Goal: Task Accomplishment & Management: Complete application form

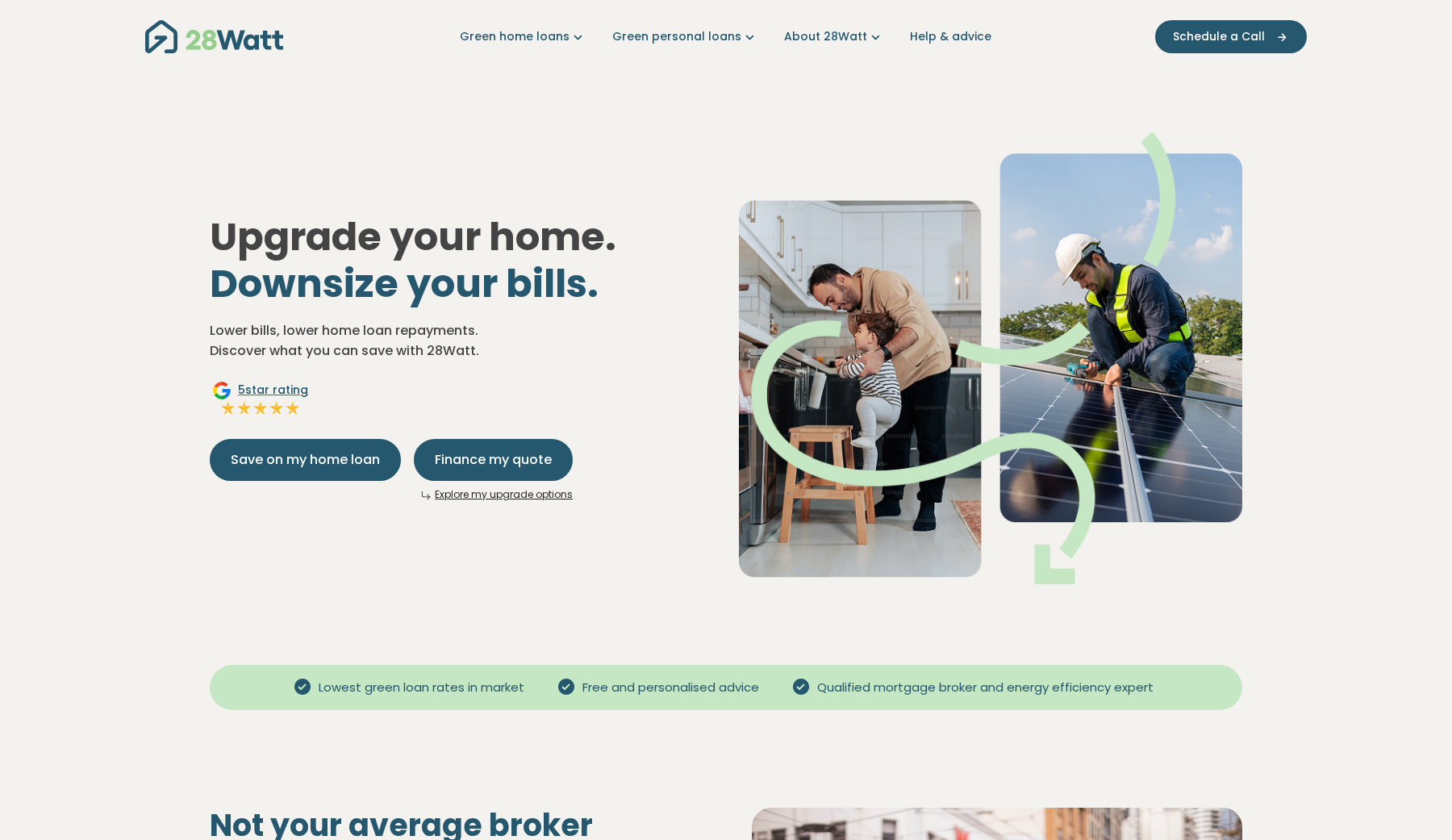
click at [547, 496] on link "Explore my upgrade options" at bounding box center [503, 494] width 138 height 14
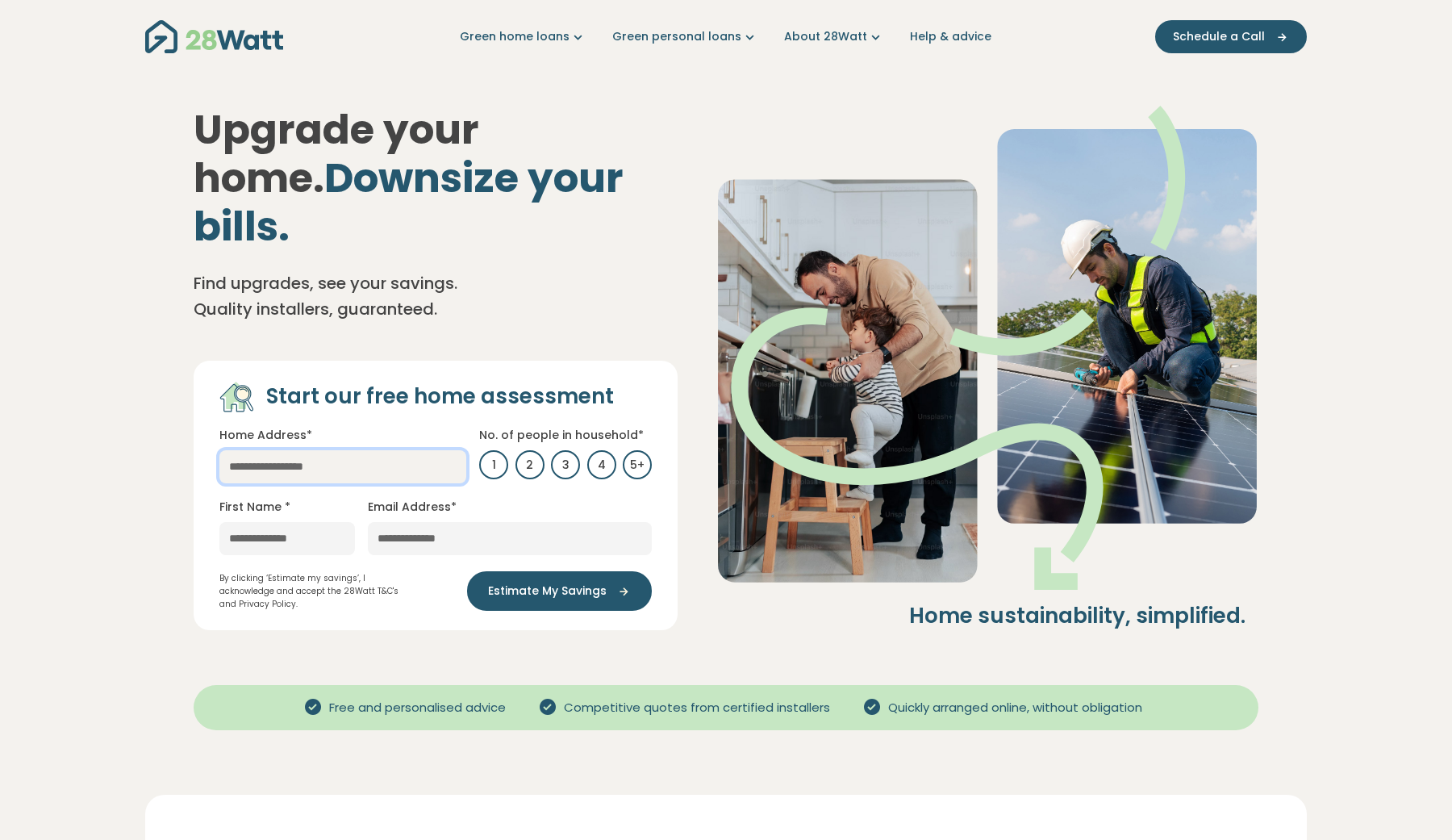
click at [400, 450] on input "text" at bounding box center [343, 467] width 247 height 33
click at [405, 483] on link "[STREET_ADDRESS]" at bounding box center [330, 498] width 221 height 32
type input "**********"
click at [579, 450] on label "3" at bounding box center [565, 465] width 29 height 29
type input "********"
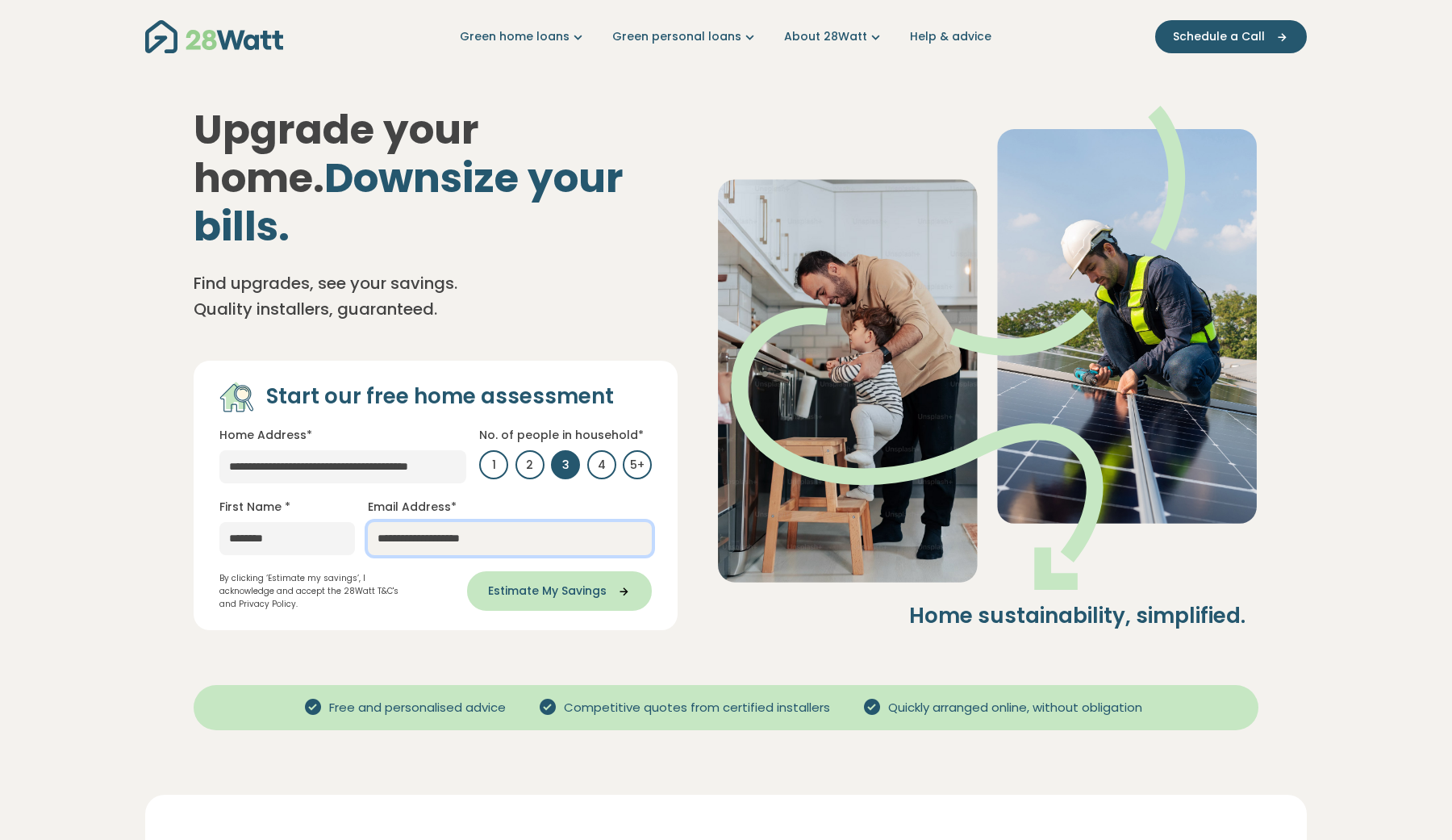
type input "**********"
click at [534, 583] on span "Estimate My Savings" at bounding box center [547, 591] width 118 height 17
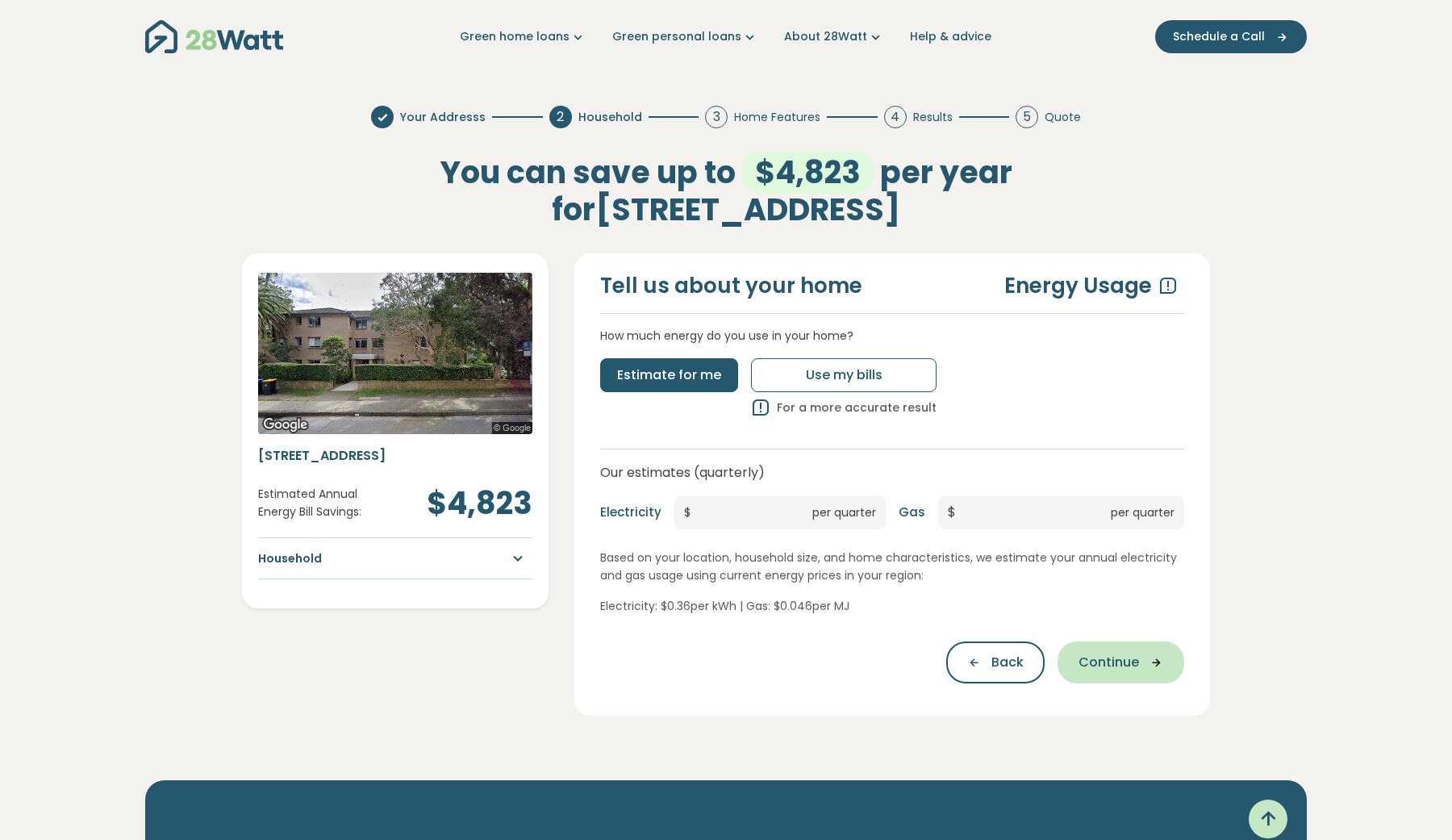
click at [1090, 654] on span "Continue" at bounding box center [1109, 663] width 60 height 20
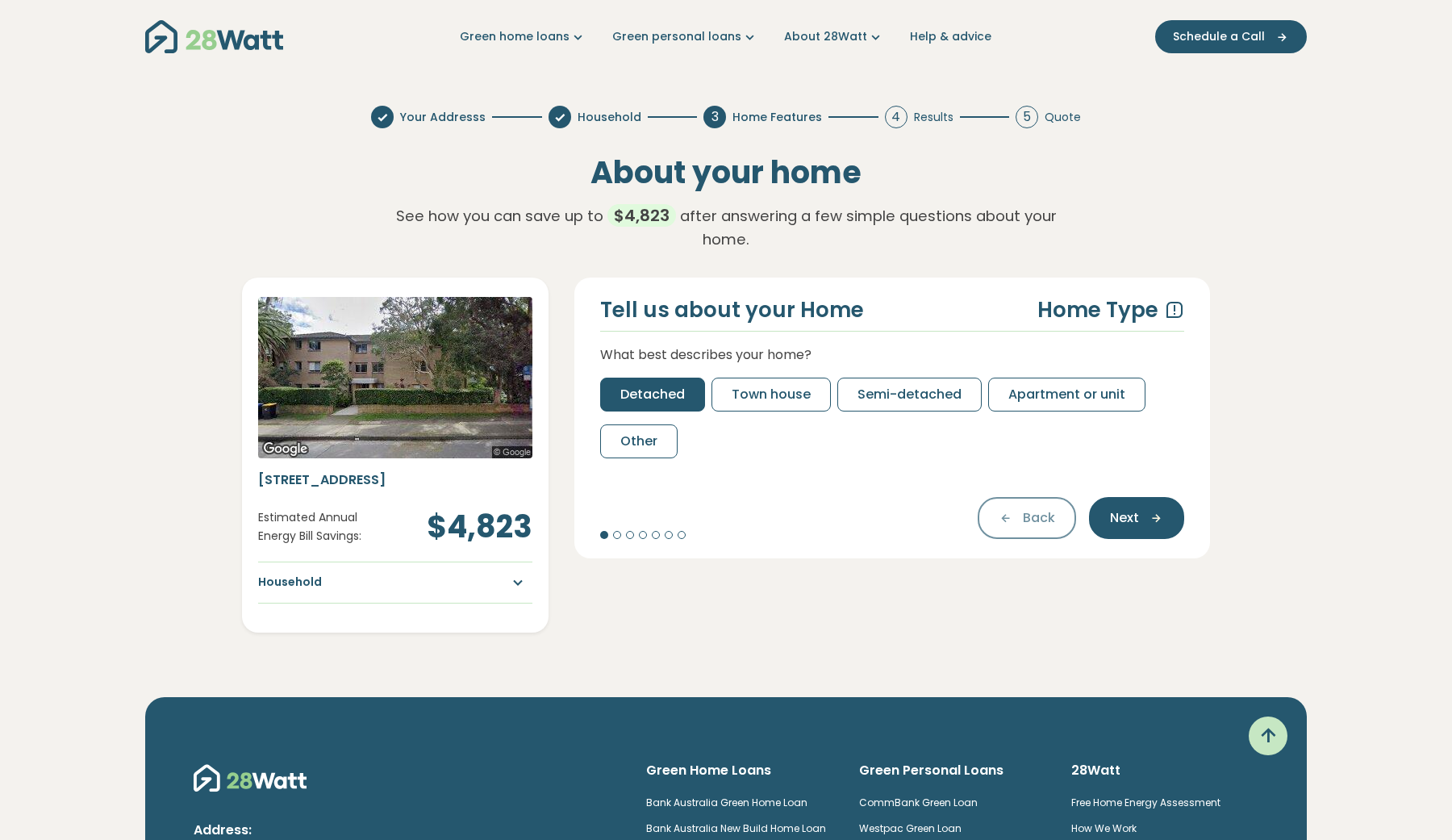
click at [650, 380] on button "Detached" at bounding box center [653, 394] width 105 height 34
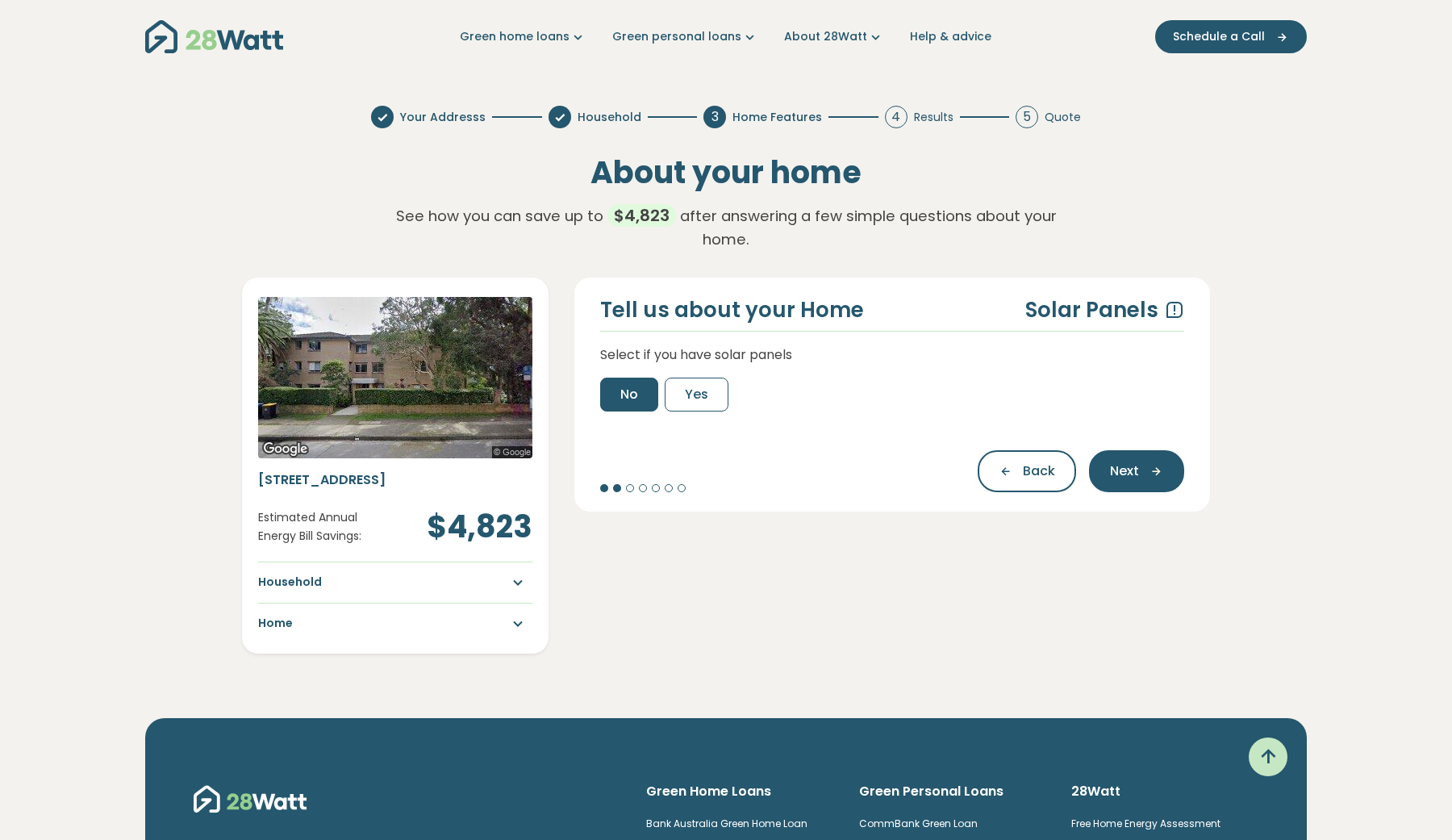
click at [628, 385] on span "No" at bounding box center [629, 395] width 18 height 20
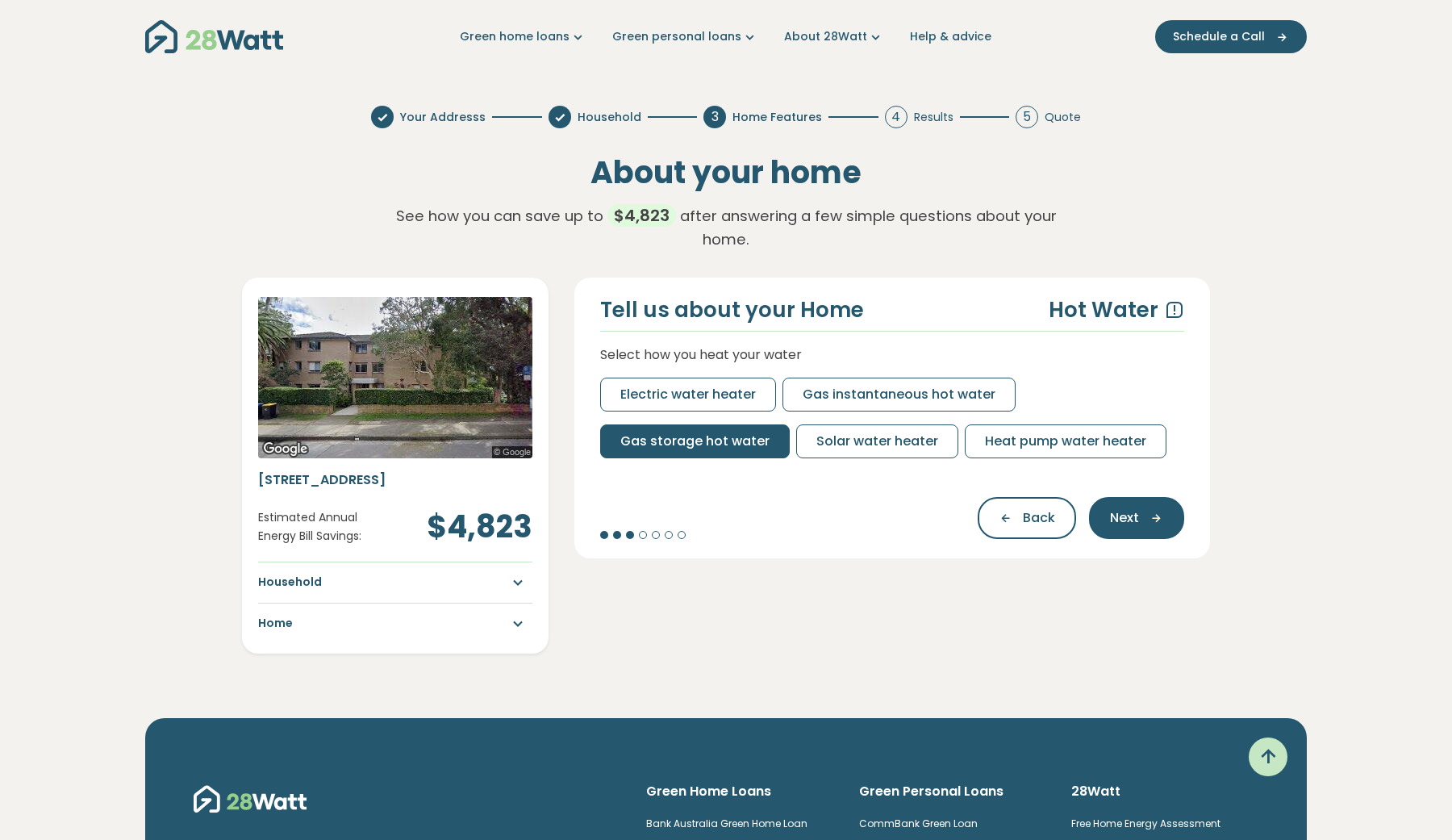
click at [627, 431] on span "Gas storage hot water" at bounding box center [695, 441] width 150 height 20
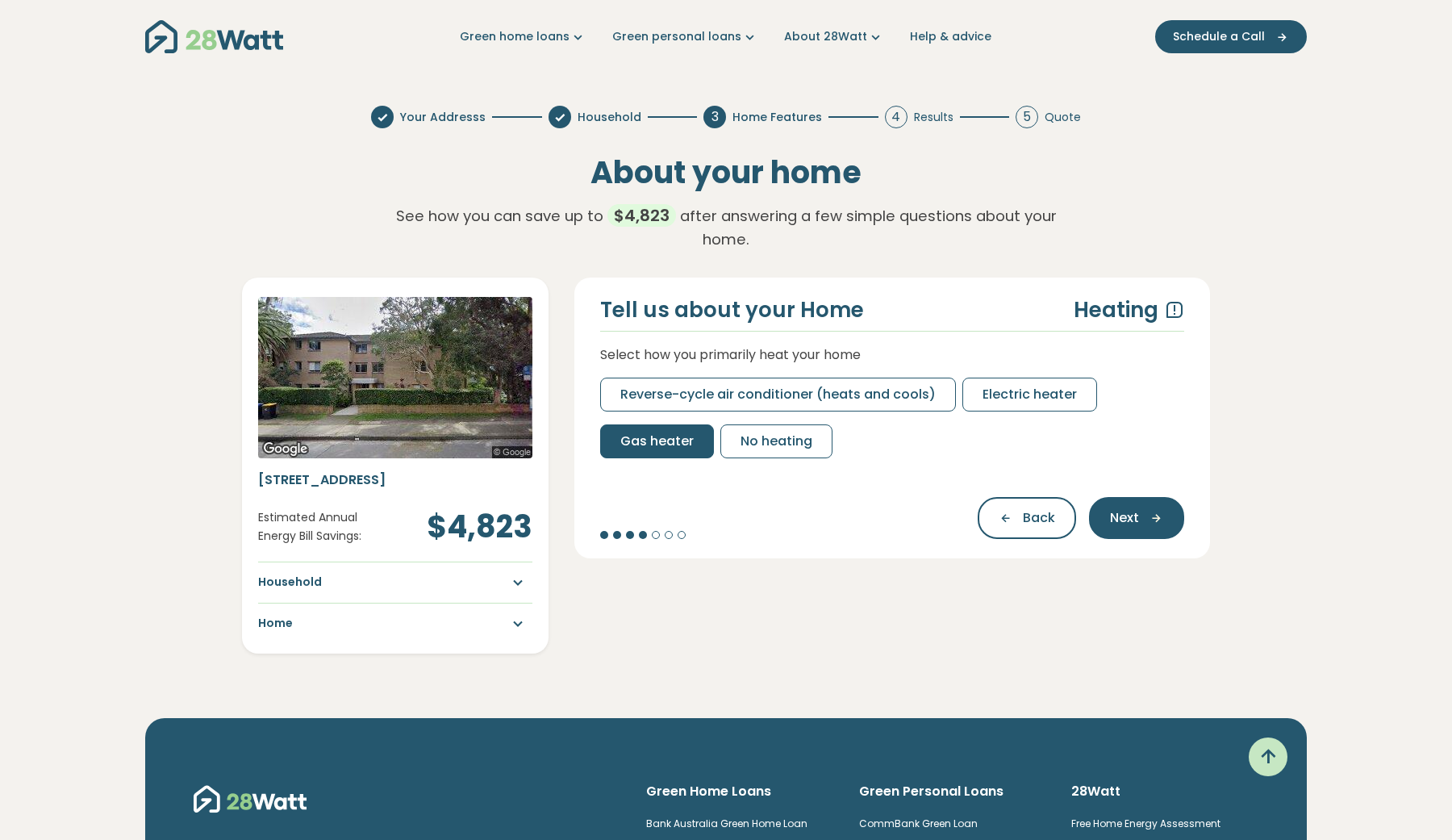
click at [660, 431] on span "Gas heater" at bounding box center [657, 441] width 74 height 20
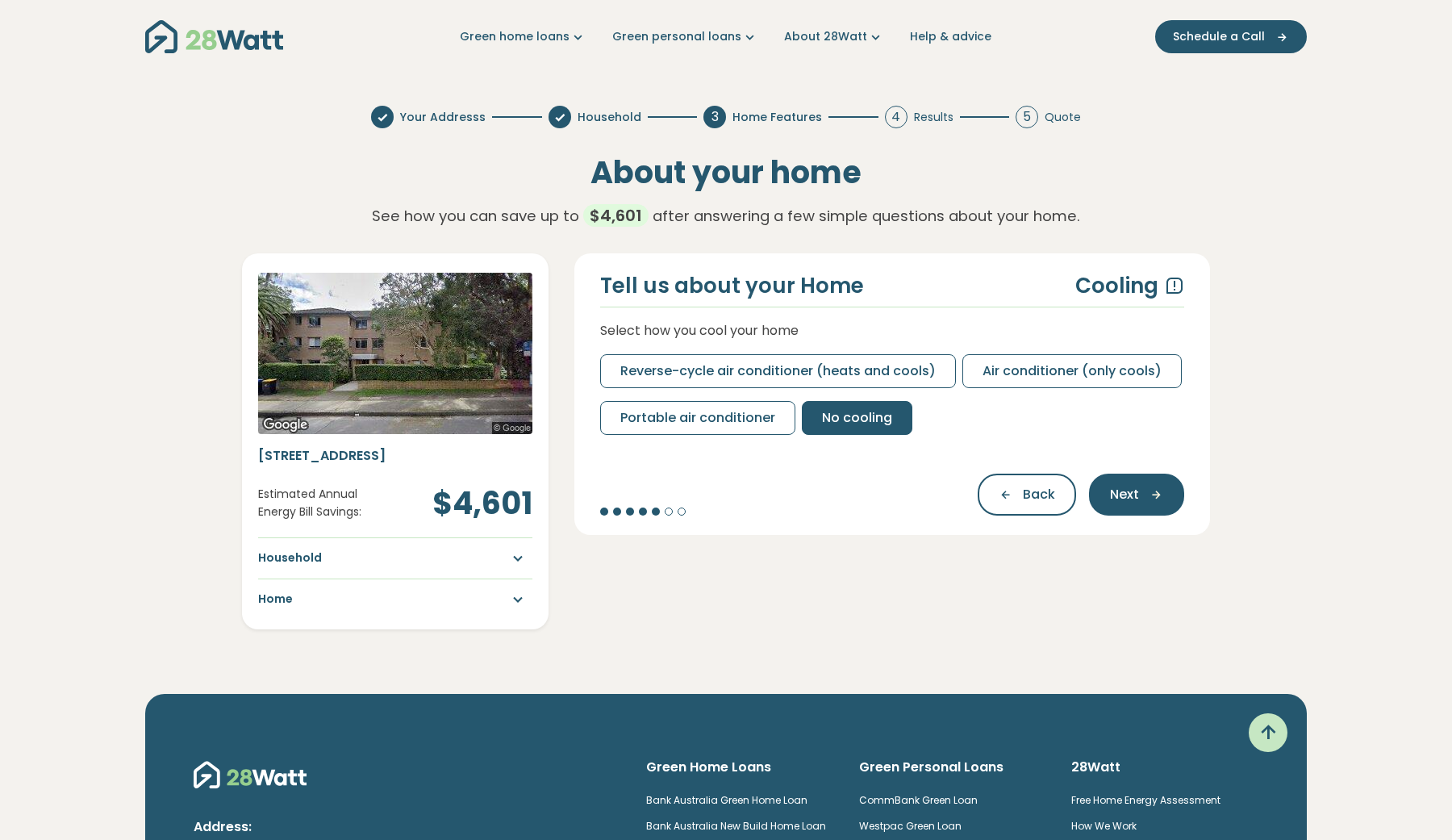
click at [826, 418] on span "No cooling" at bounding box center [857, 418] width 70 height 20
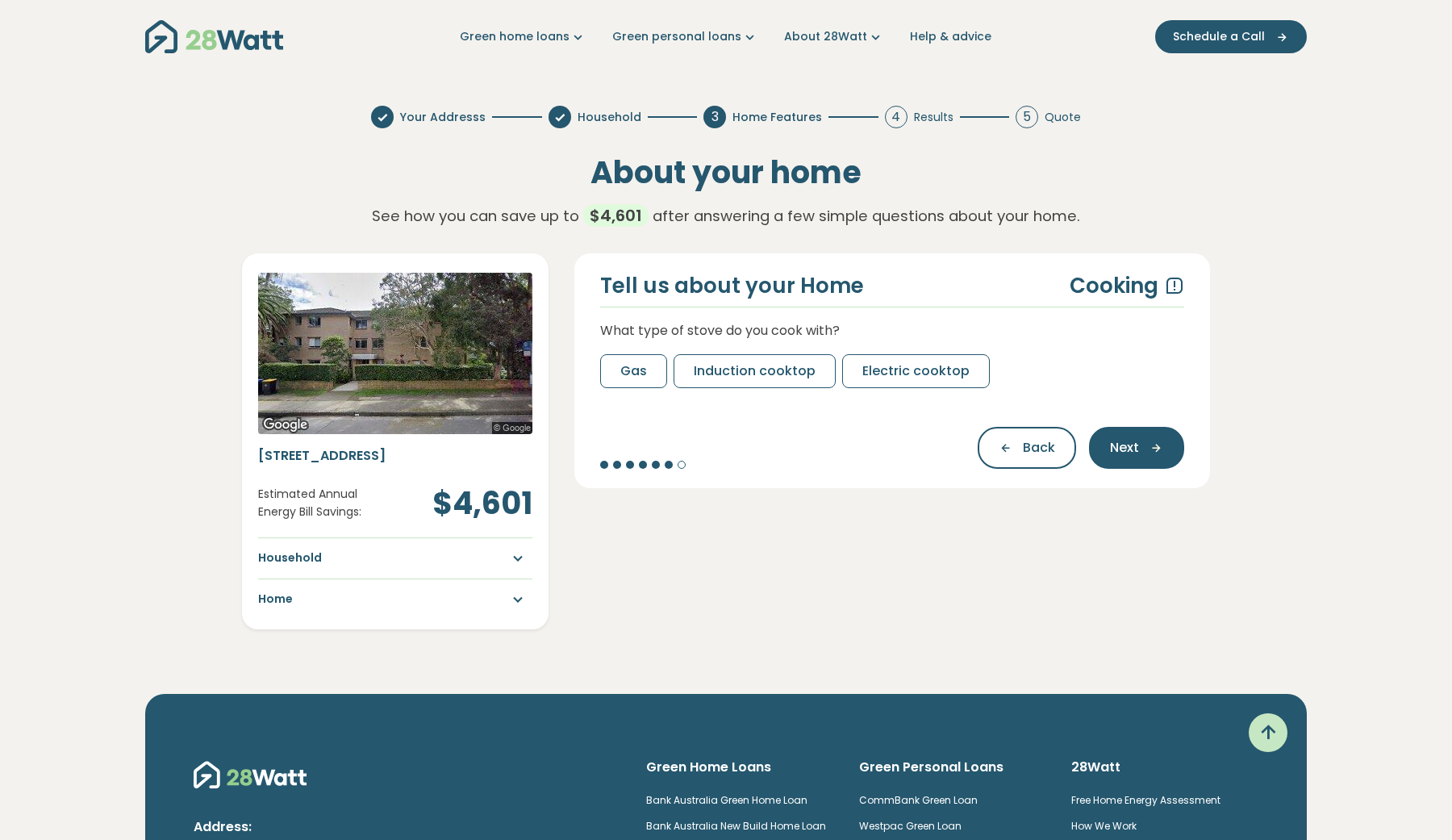
click at [626, 387] on div "Tell us about your Home Cooking What type of stove do you cook with? Gas Induct…" at bounding box center [892, 370] width 636 height 234
click at [617, 378] on button "Gas" at bounding box center [634, 370] width 67 height 34
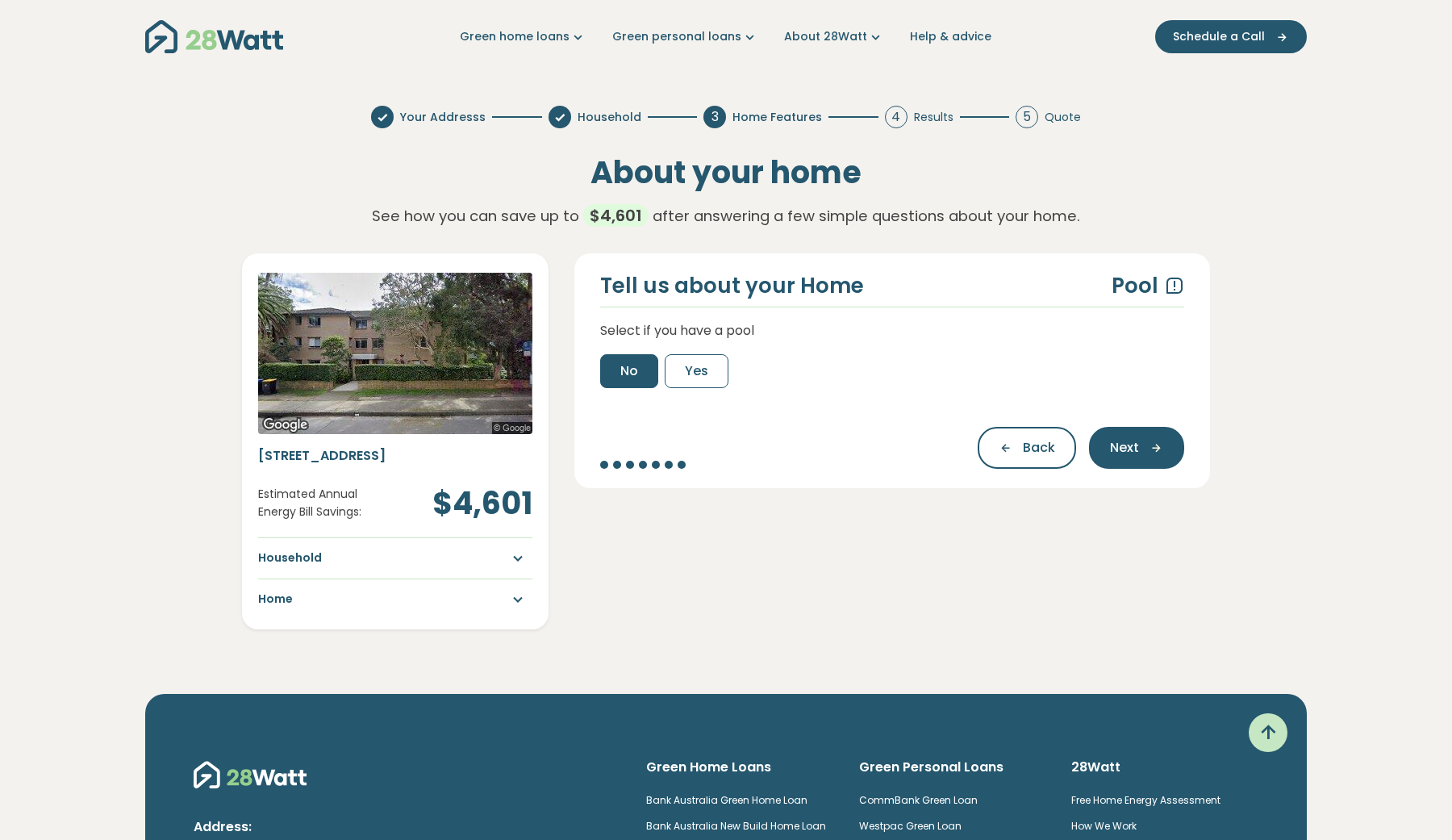
click at [617, 378] on button "No" at bounding box center [629, 370] width 58 height 34
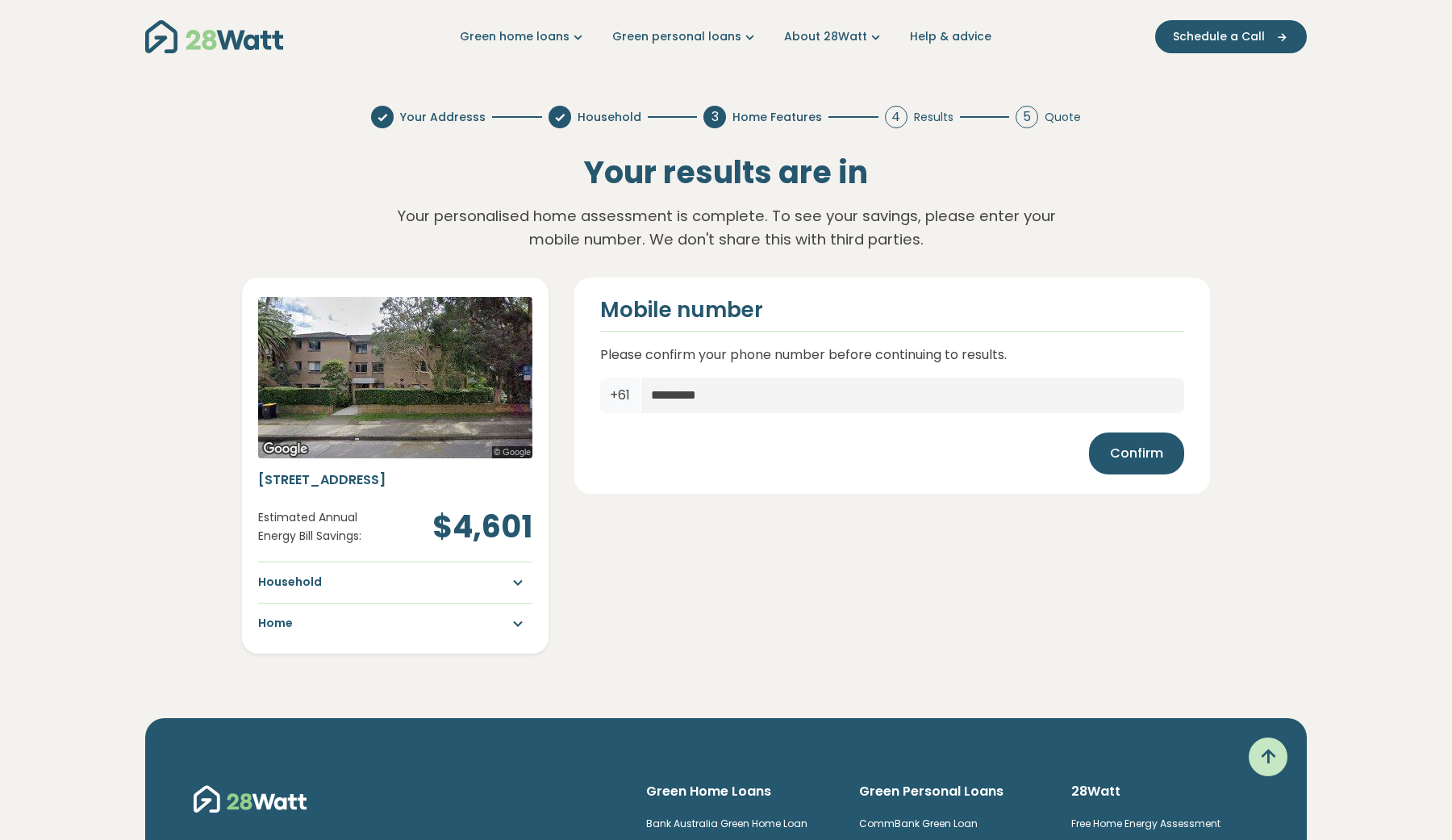
click at [1145, 491] on div "Mobile number Please confirm your phone number before continuing to results. +6…" at bounding box center [892, 386] width 636 height 217
click at [1149, 473] on button "Confirm" at bounding box center [1137, 453] width 96 height 42
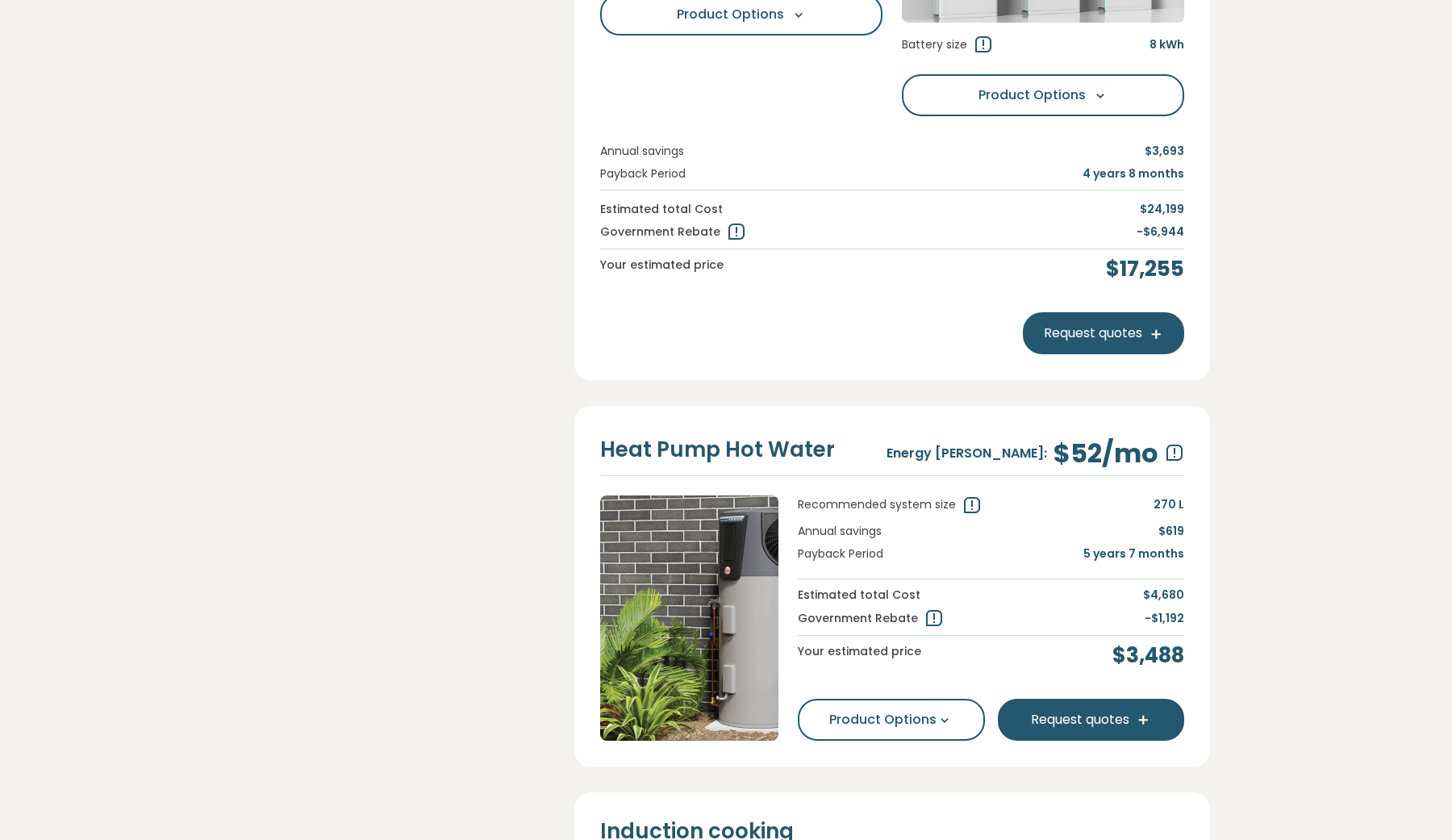
scroll to position [1053, 0]
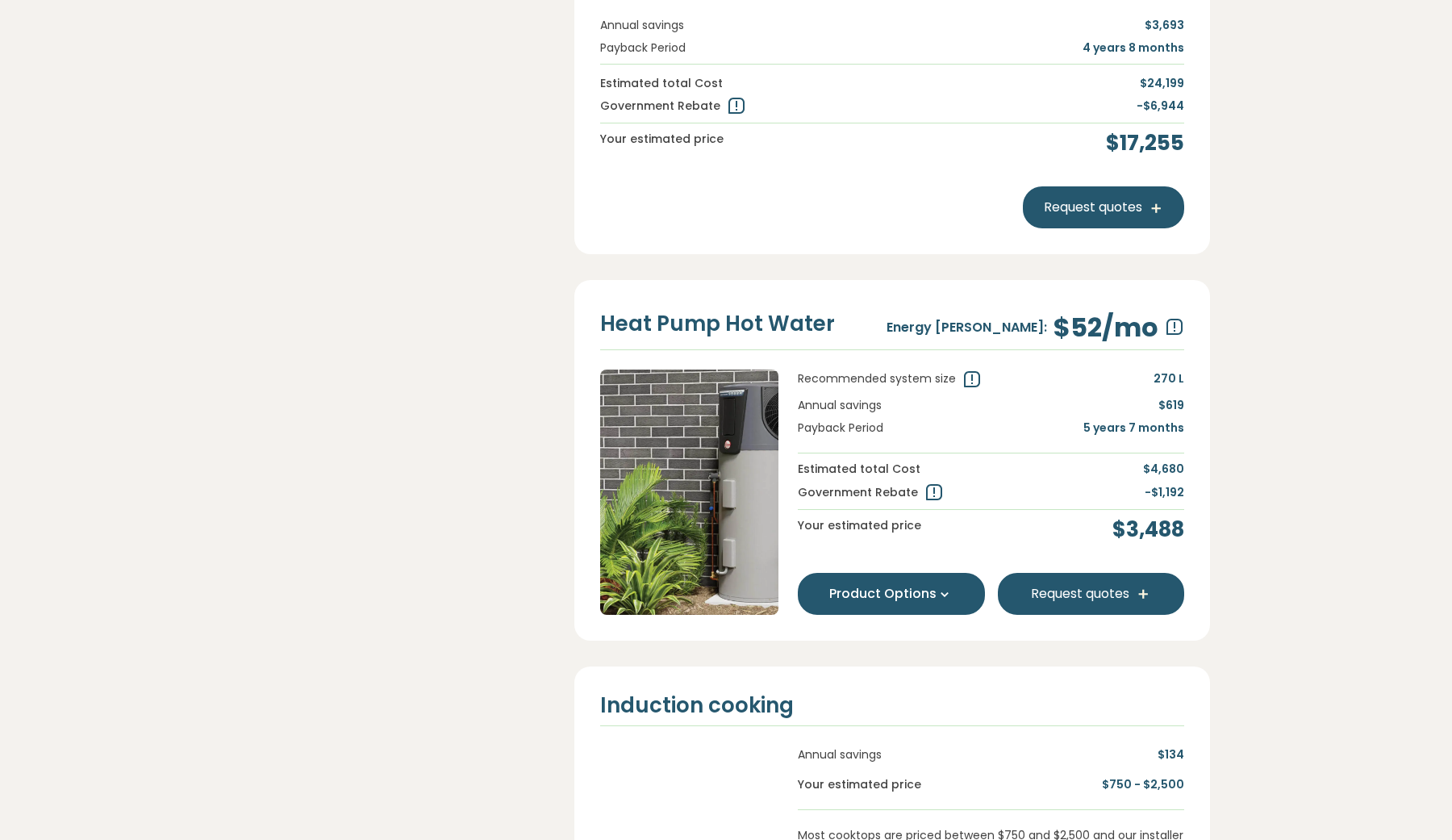
click at [905, 602] on button "Product Options" at bounding box center [891, 593] width 187 height 42
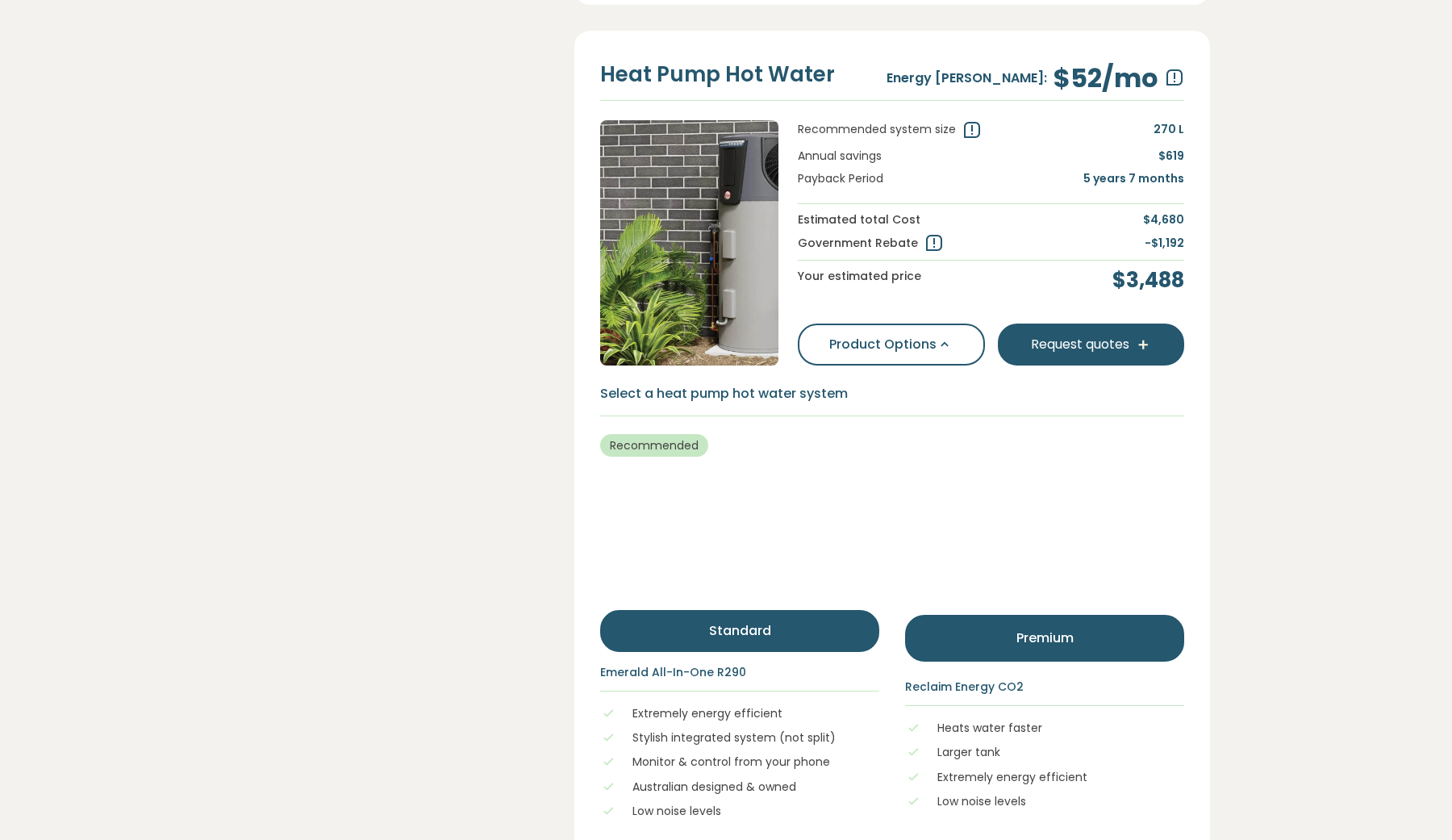
scroll to position [1304, 0]
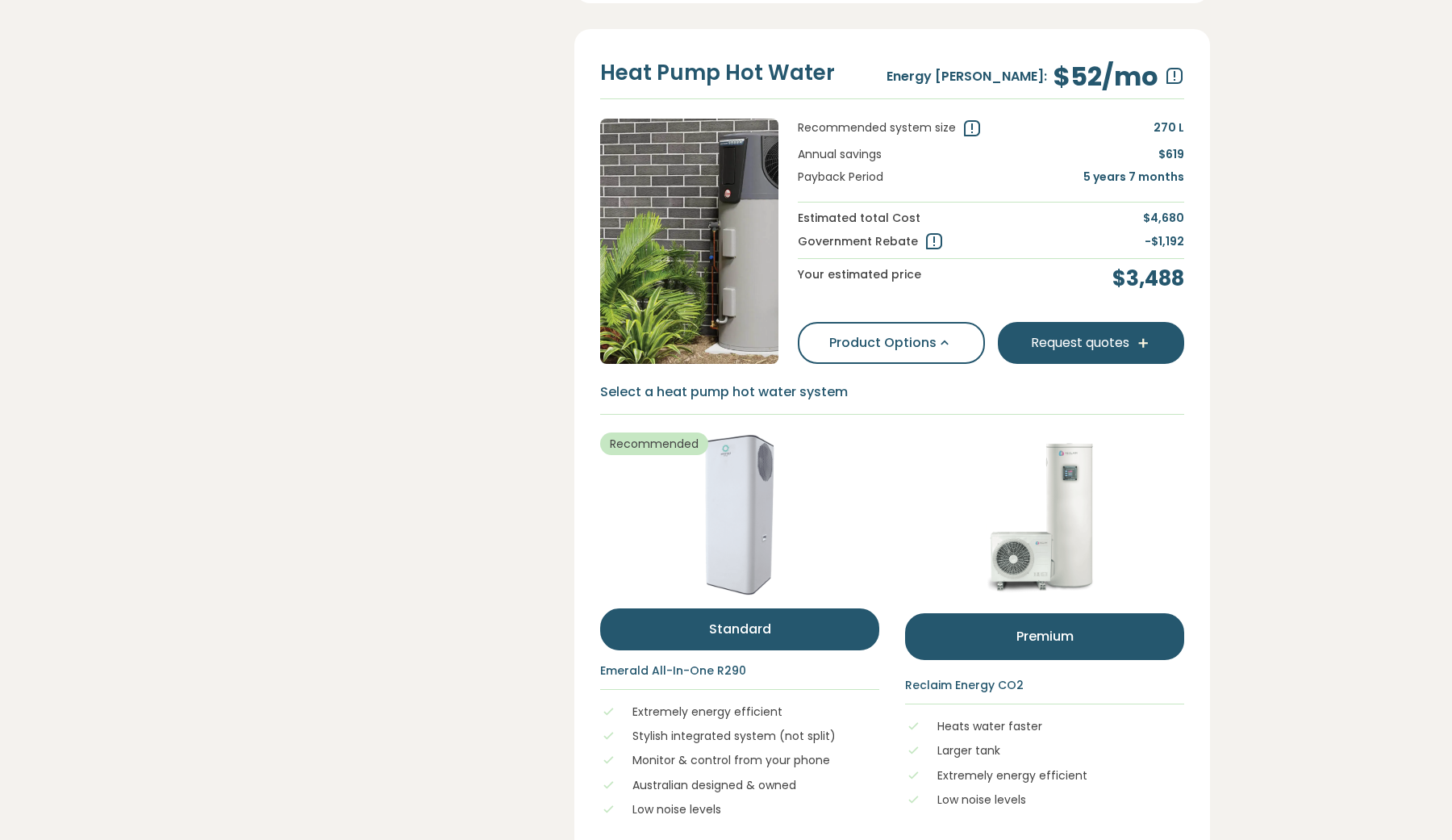
click at [994, 619] on button "Premium" at bounding box center [1045, 636] width 279 height 47
click at [1342, 288] on section "Your Addresss Household Home Features 4 Results 5 Quote Our savings estimates f…" at bounding box center [726, 218] width 1452 height 2898
click at [851, 609] on button "Standard" at bounding box center [740, 629] width 279 height 42
click at [1038, 613] on button "Premium" at bounding box center [1045, 636] width 279 height 47
